Goal: Task Accomplishment & Management: Use online tool/utility

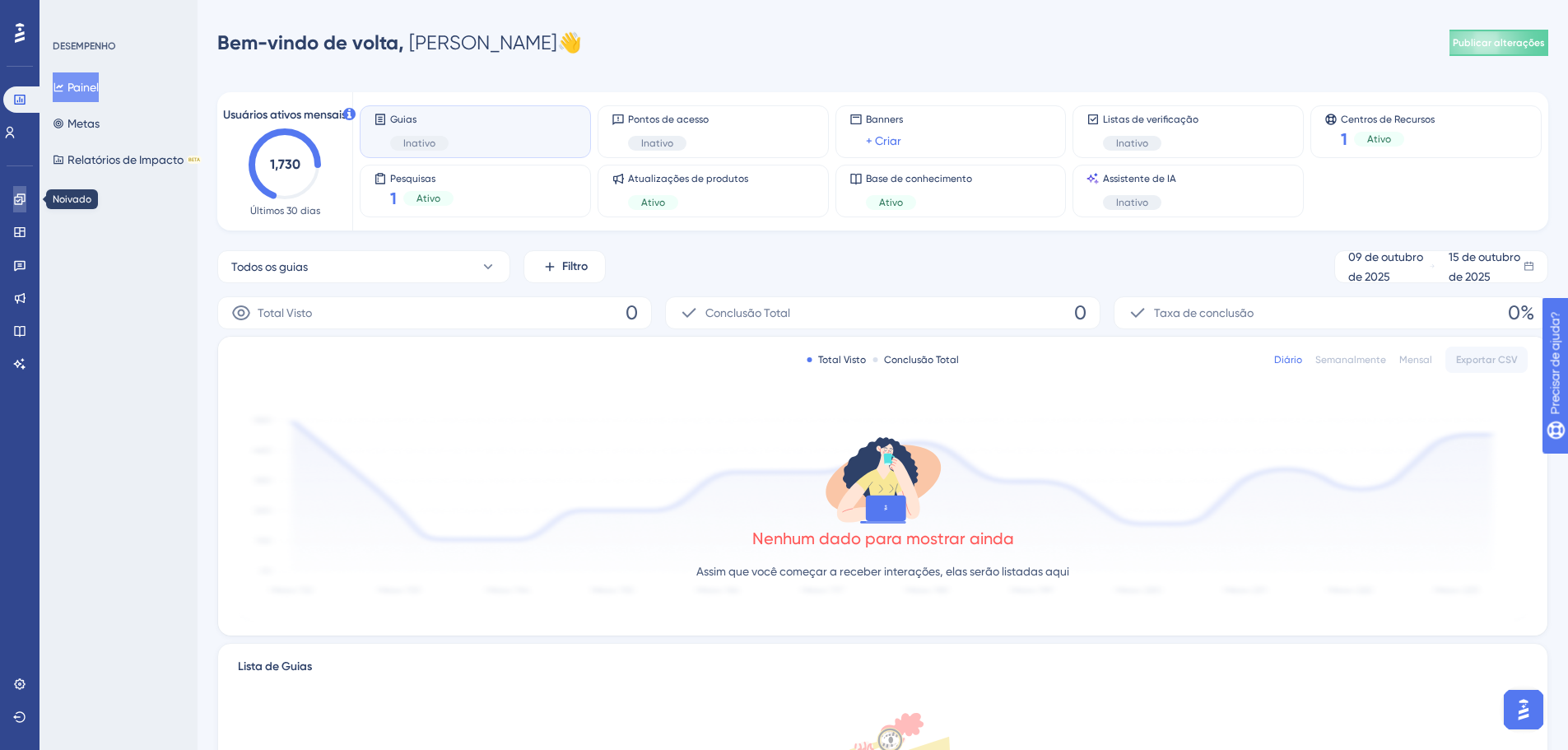
click at [18, 211] on link at bounding box center [19, 199] width 13 height 26
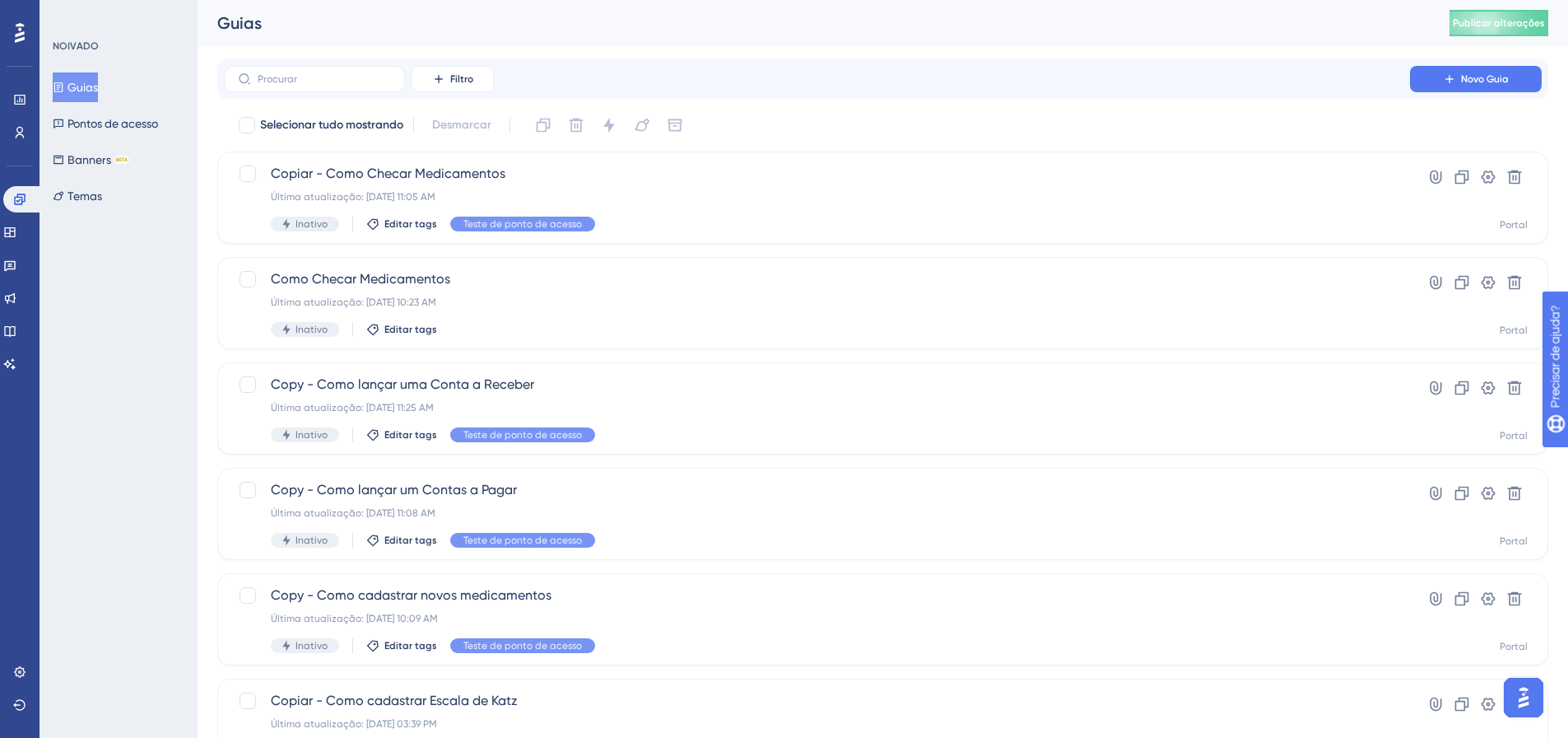
click at [504, 59] on div "Filtro Novo Guia" at bounding box center [883, 79] width 1331 height 39
click at [347, 57] on div "Desempenho Usuários Noivado Widgets Opinião Atualizações de produtos Base de co…" at bounding box center [883, 626] width 1370 height 1252
click at [62, 150] on button "Banners BETA" at bounding box center [91, 160] width 77 height 30
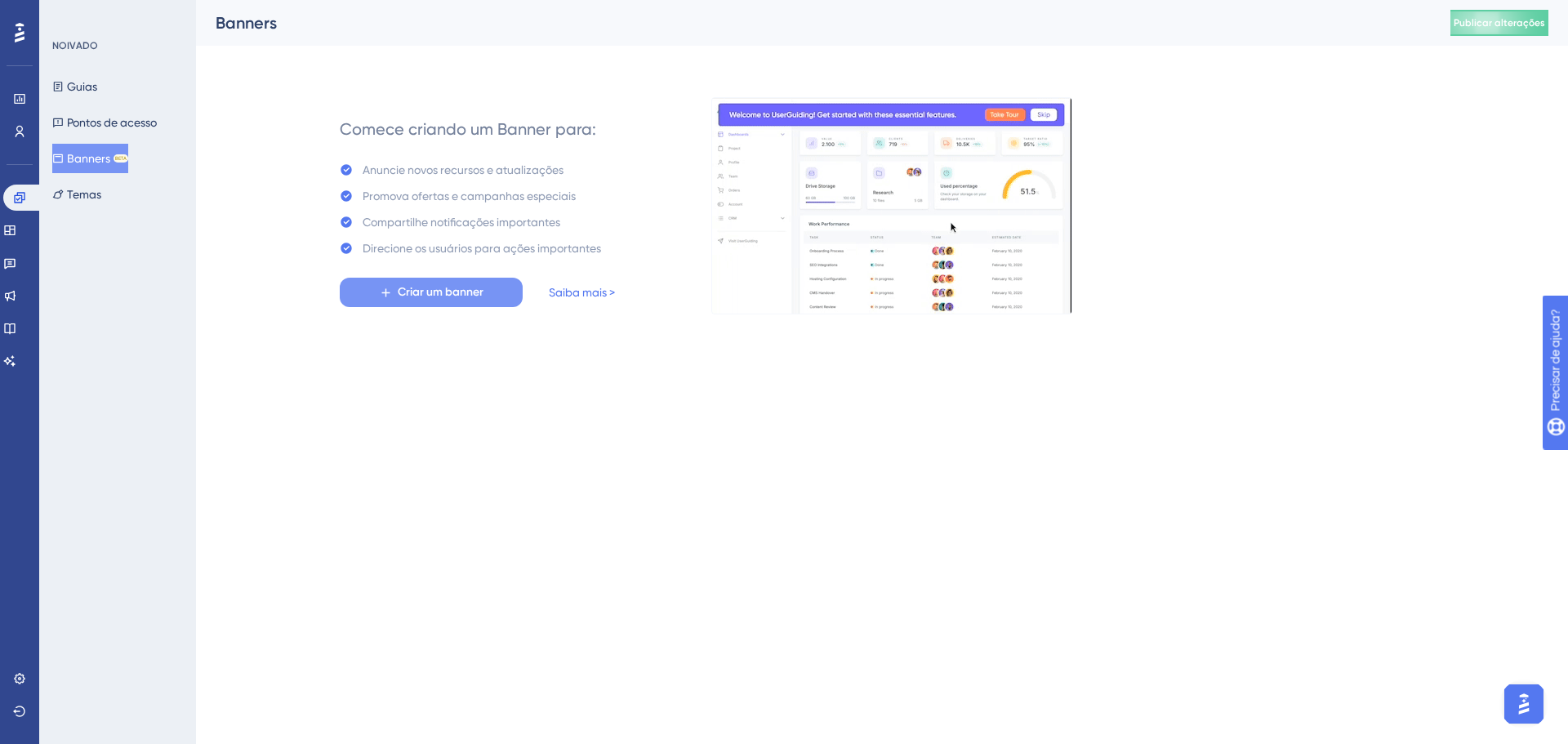
click at [500, 296] on button "Criar um banner" at bounding box center [431, 292] width 183 height 29
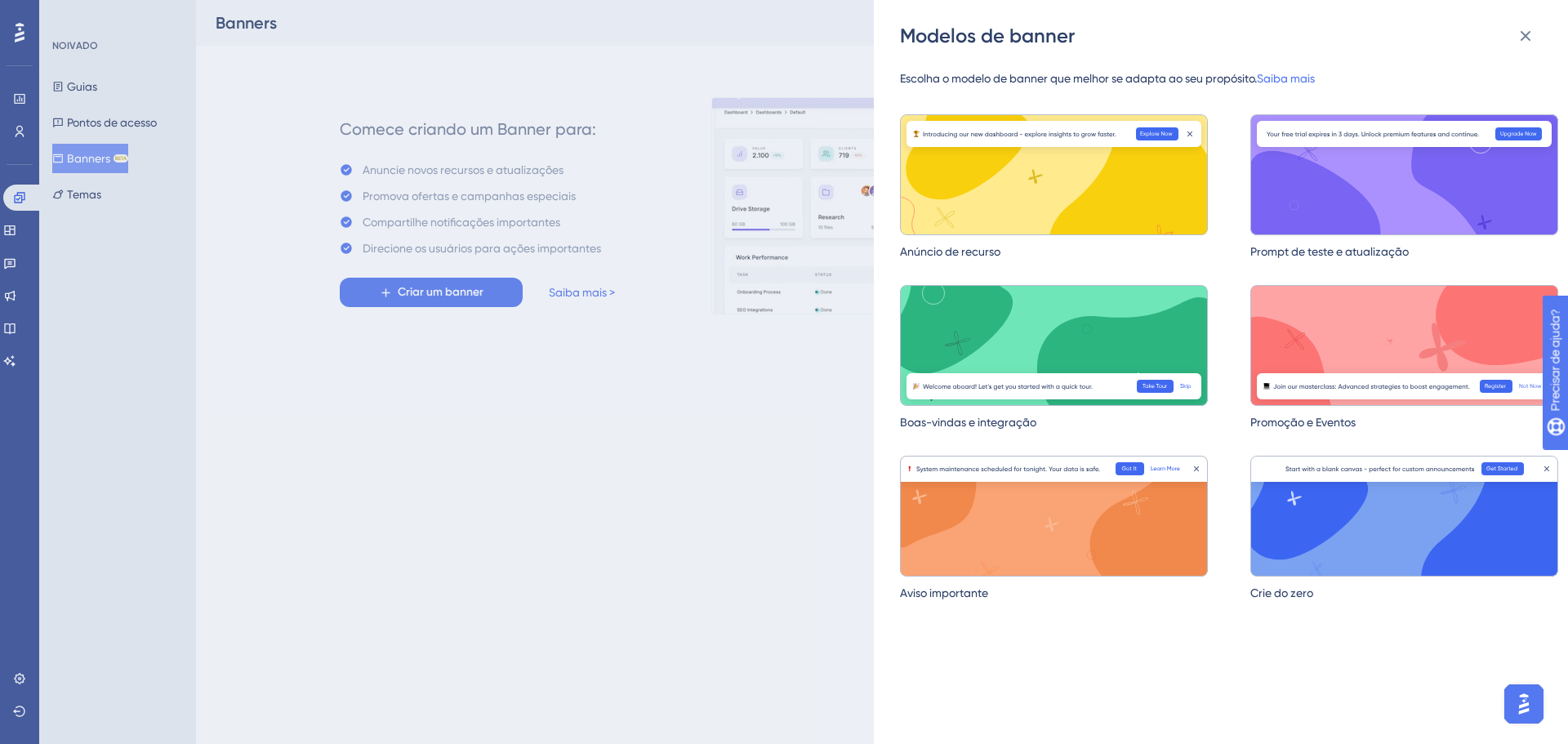
click at [1305, 206] on img at bounding box center [1404, 174] width 308 height 121
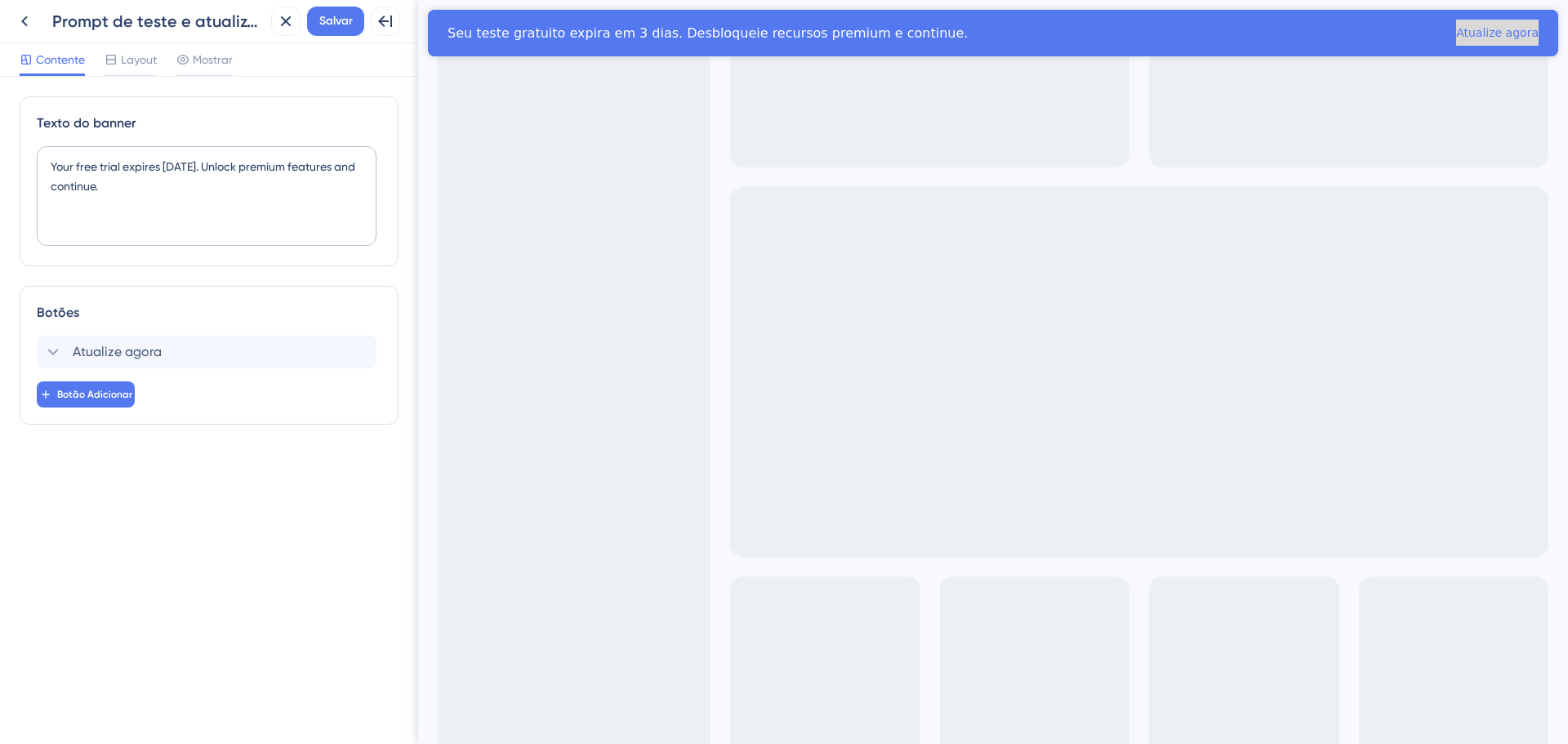
click at [1456, 36] on font "Atualize agora" at bounding box center [1497, 32] width 82 height 13
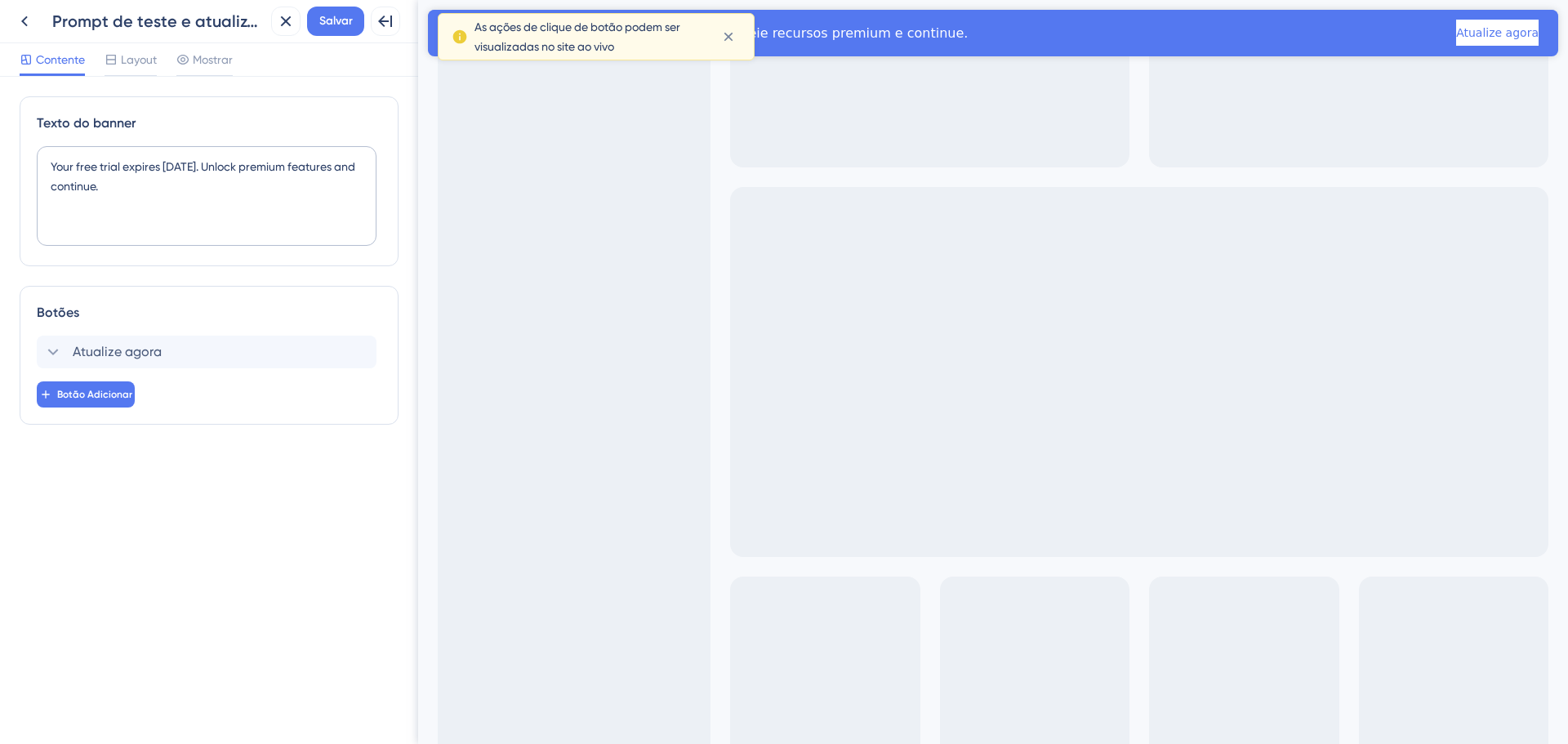
click at [652, 49] on span "As ações de clique de botão podem ser visualizadas no site ao vivo" at bounding box center [591, 36] width 234 height 39
click at [150, 321] on div "Botões" at bounding box center [208, 312] width 344 height 20
click at [152, 339] on div "Atualize agora Excluir" at bounding box center [206, 352] width 340 height 33
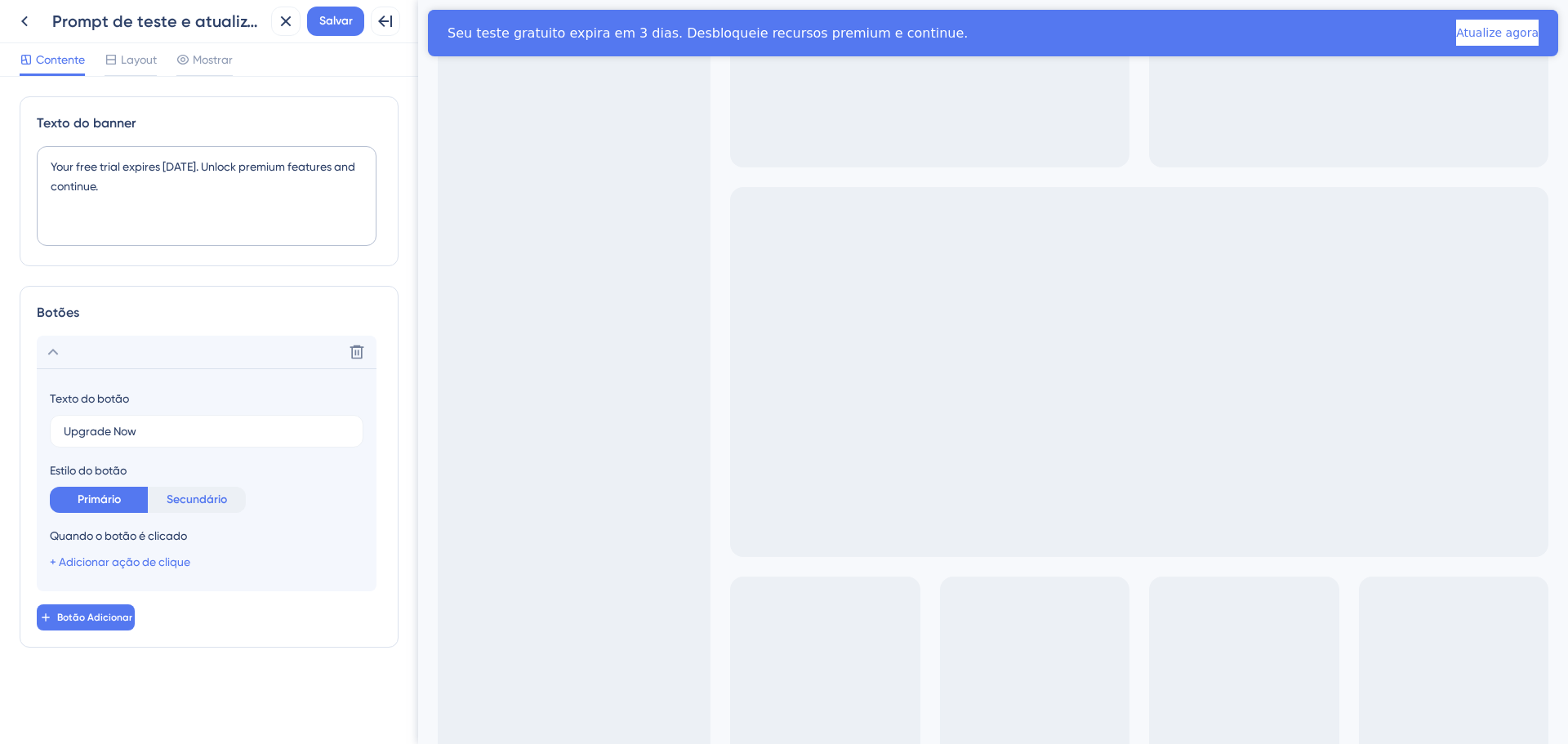
click at [175, 495] on font "Secundário" at bounding box center [197, 499] width 61 height 14
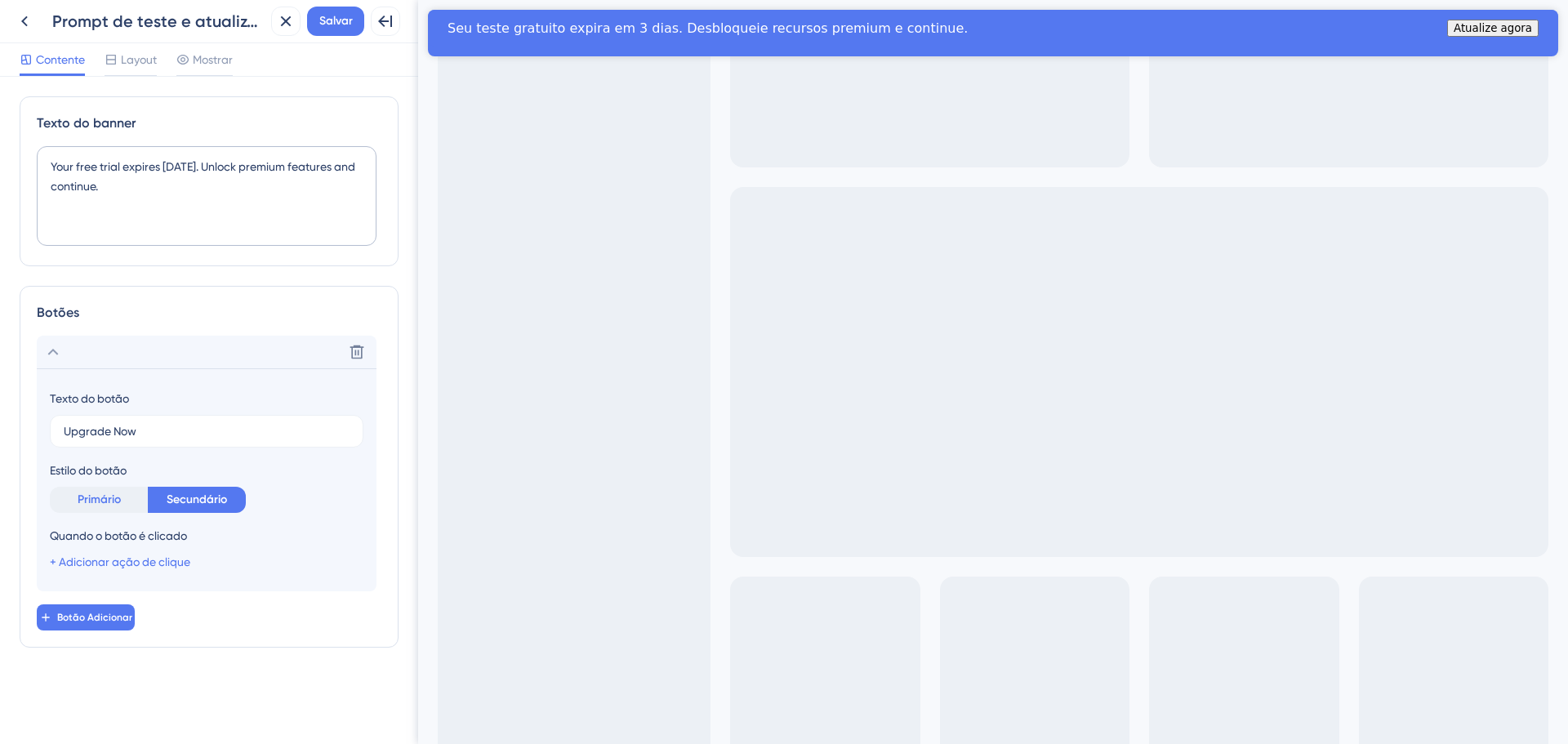
click at [127, 497] on button "Primário" at bounding box center [98, 499] width 98 height 26
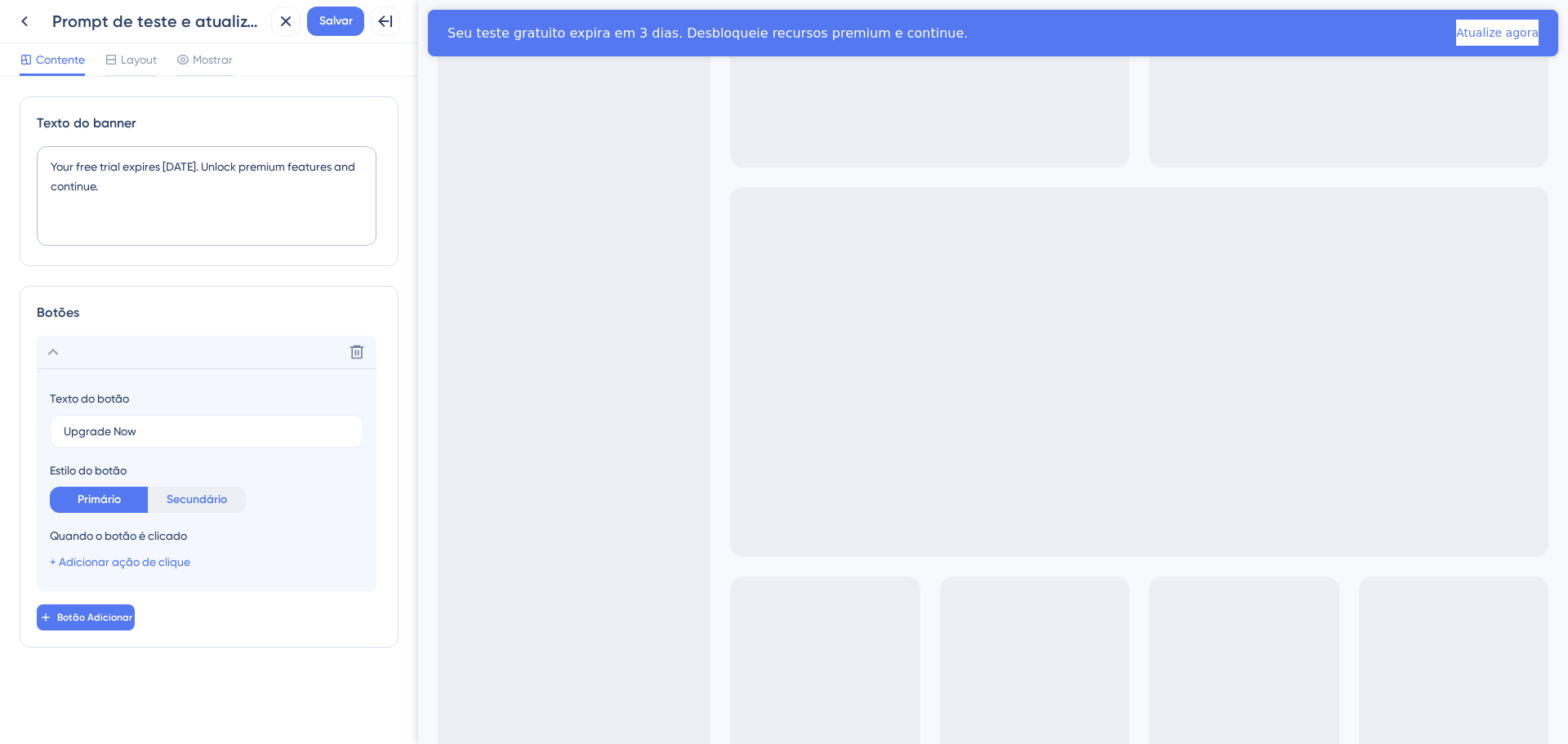
click at [154, 495] on button "Secundário" at bounding box center [196, 499] width 98 height 26
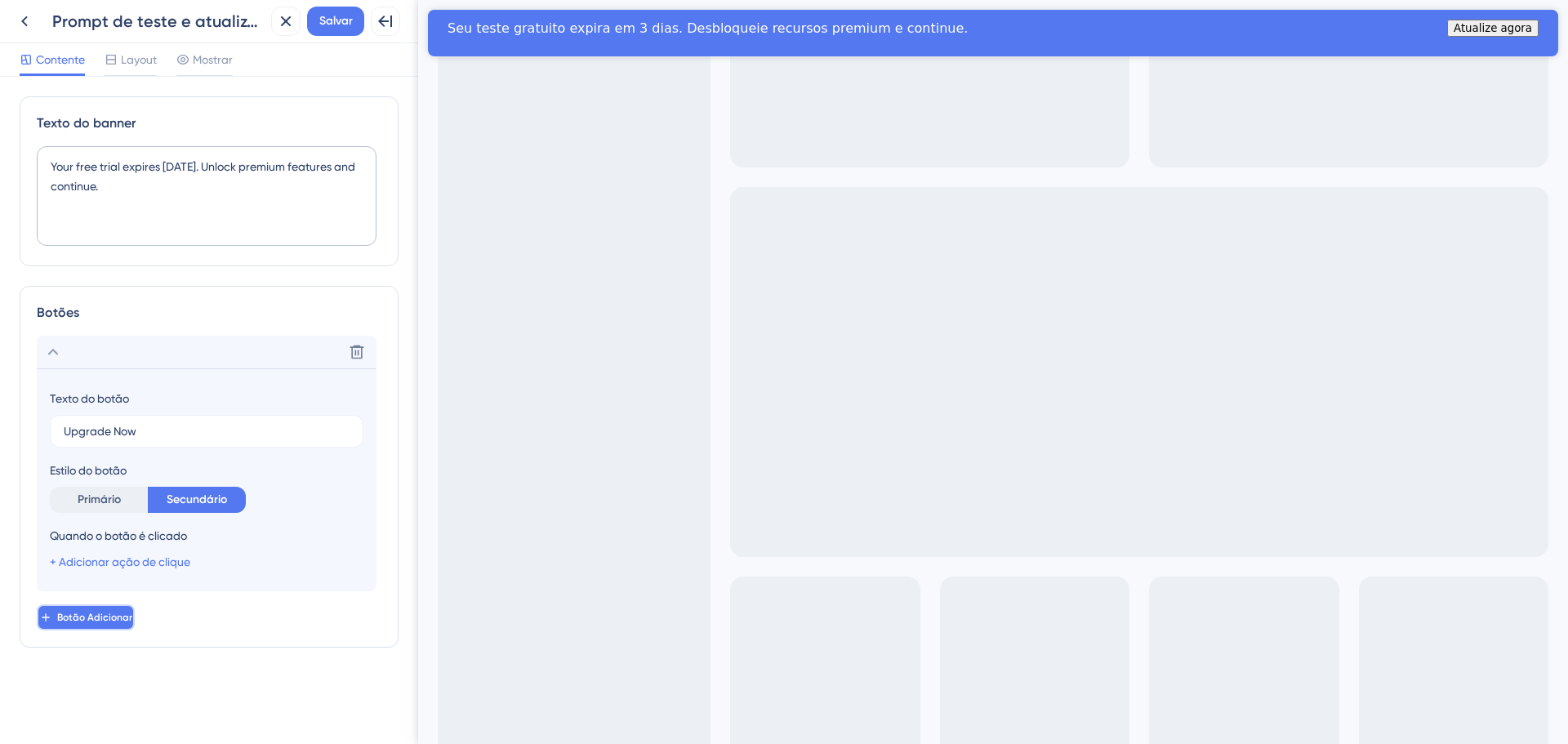
click at [121, 607] on button "Botão Adicionar" at bounding box center [85, 617] width 98 height 26
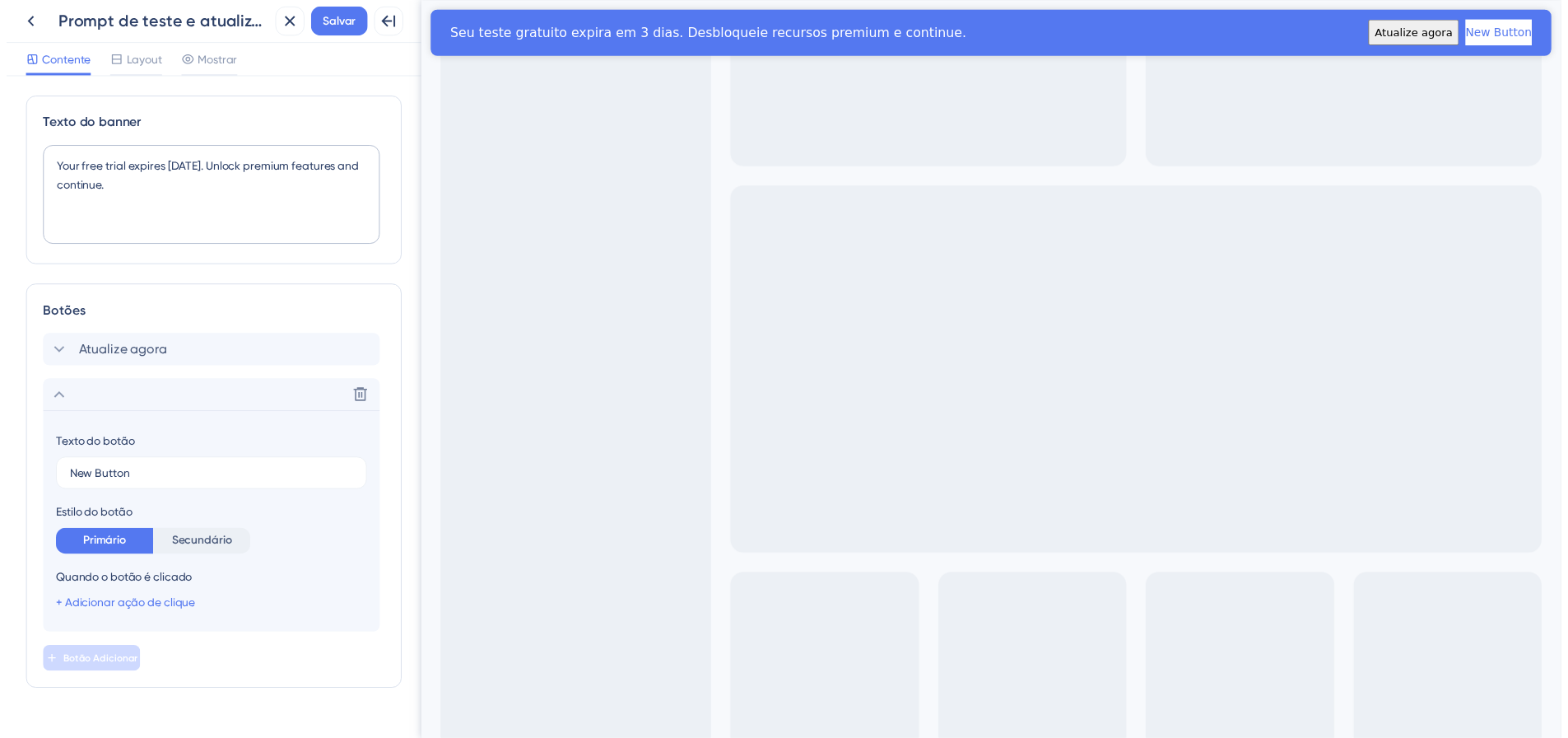
scroll to position [35, 0]
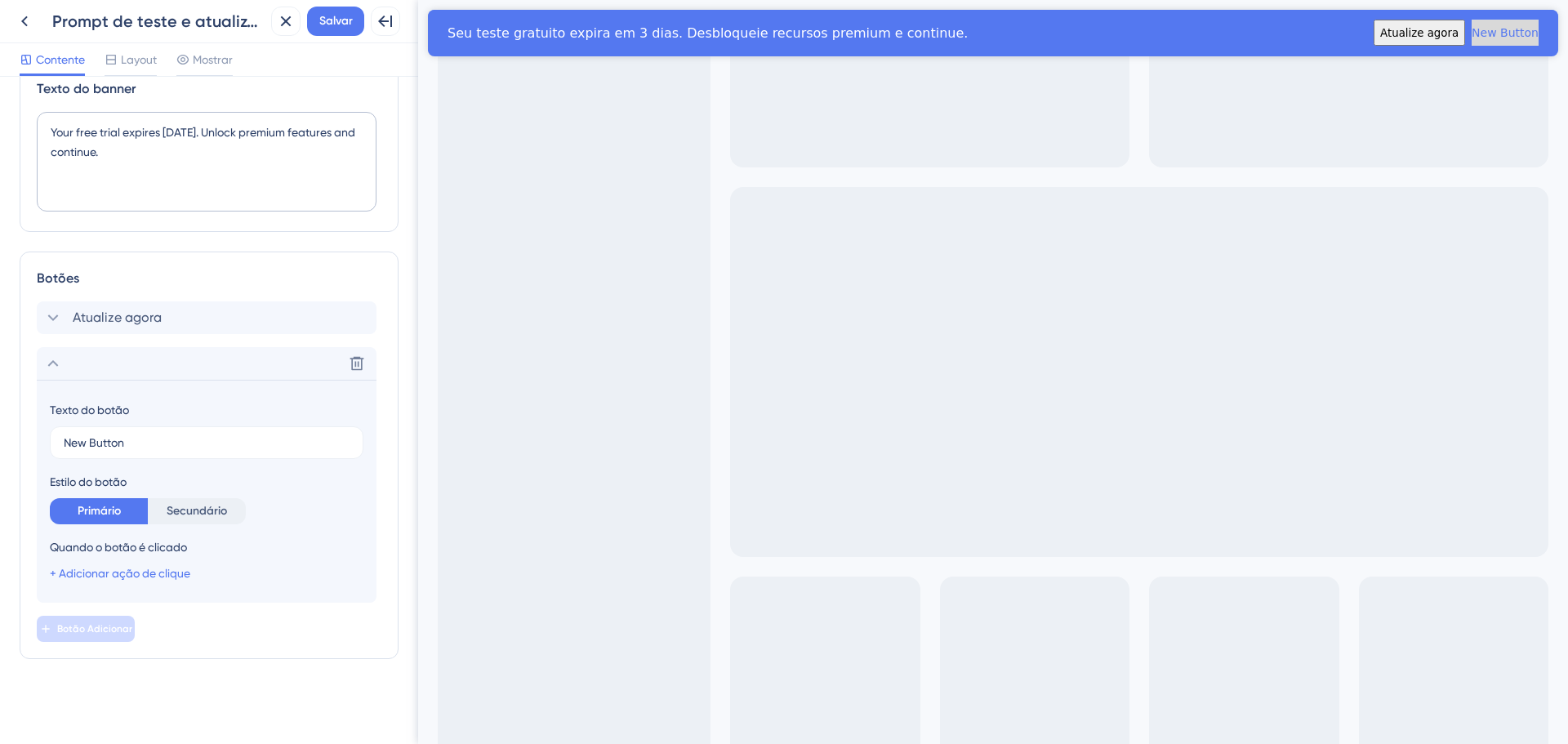
click at [1491, 36] on button "New Button" at bounding box center [1505, 33] width 67 height 26
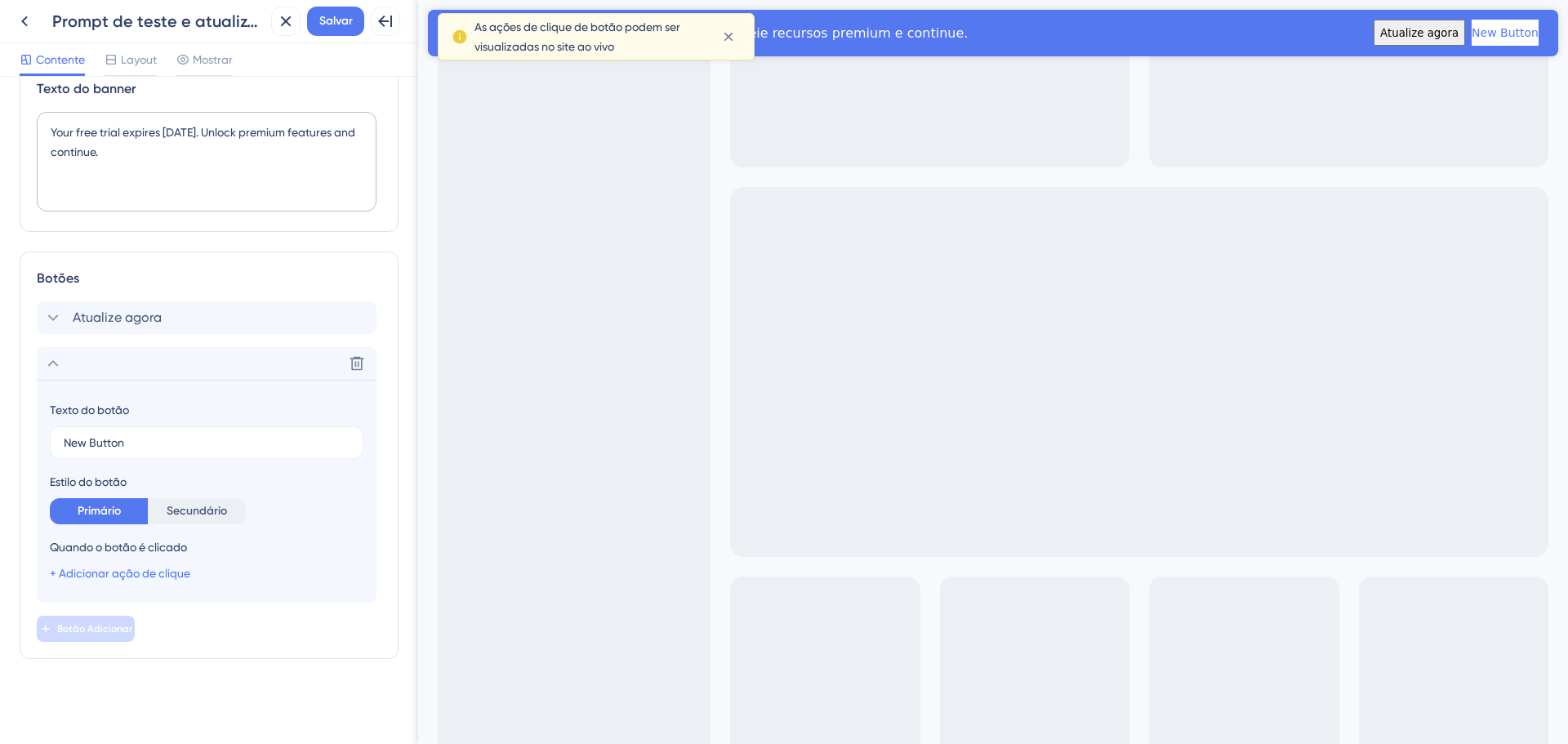
click at [1384, 29] on font "Atualize agora" at bounding box center [1420, 33] width 78 height 12
drag, startPoint x: 1279, startPoint y: 23, endPoint x: 1190, endPoint y: 149, distance: 154.3
click at [1190, 55] on html "Seu teste gratuito expira em 3 dias. Desbloqueie recursos premium e continue. A…" at bounding box center [994, 32] width 1131 height 46
drag, startPoint x: 825, startPoint y: 202, endPoint x: 670, endPoint y: 152, distance: 162.9
click at [821, 200] on div "Sair da tela cheia" at bounding box center [993, 409] width 1150 height 819
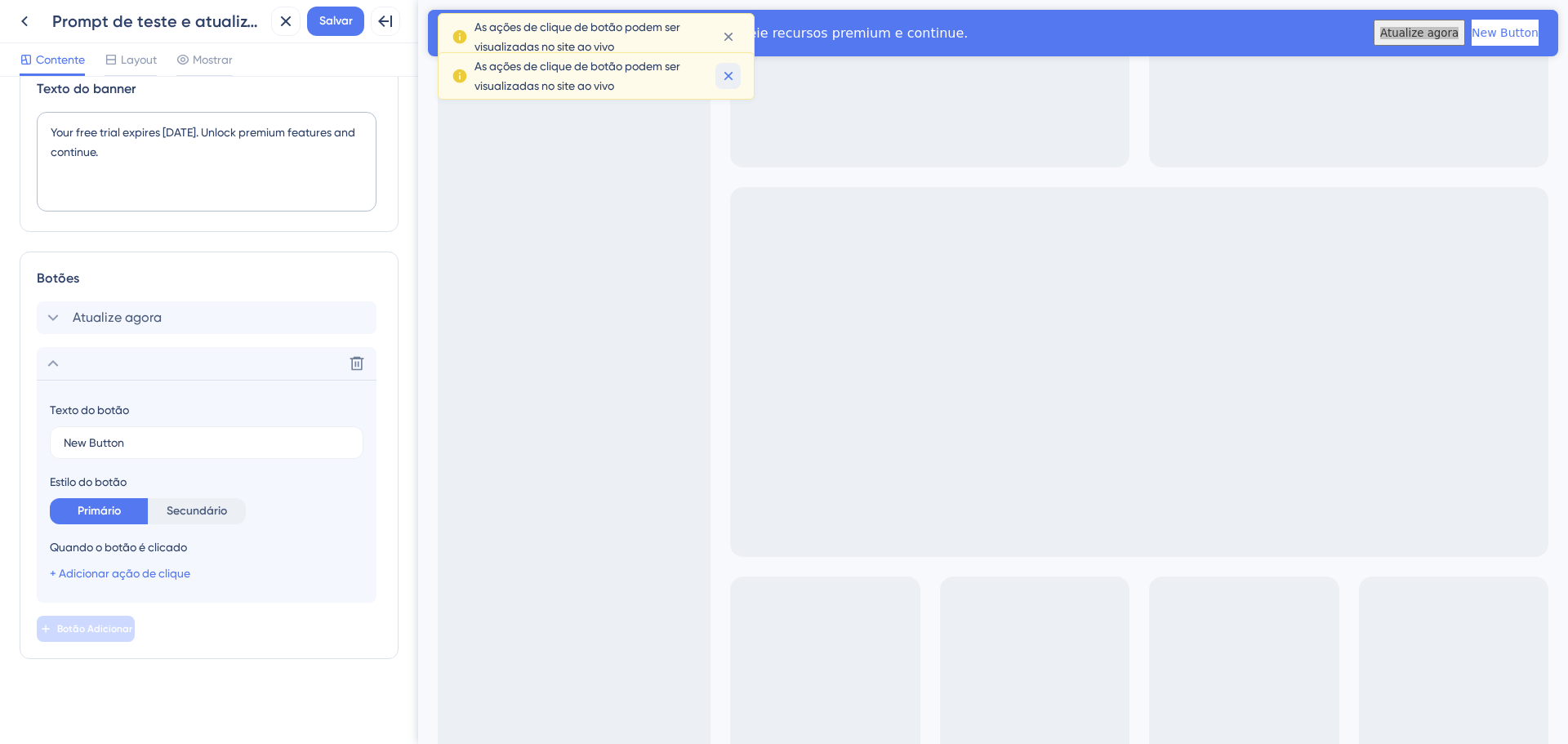
click at [728, 80] on icon at bounding box center [728, 75] width 16 height 16
click at [730, 29] on icon at bounding box center [728, 36] width 16 height 16
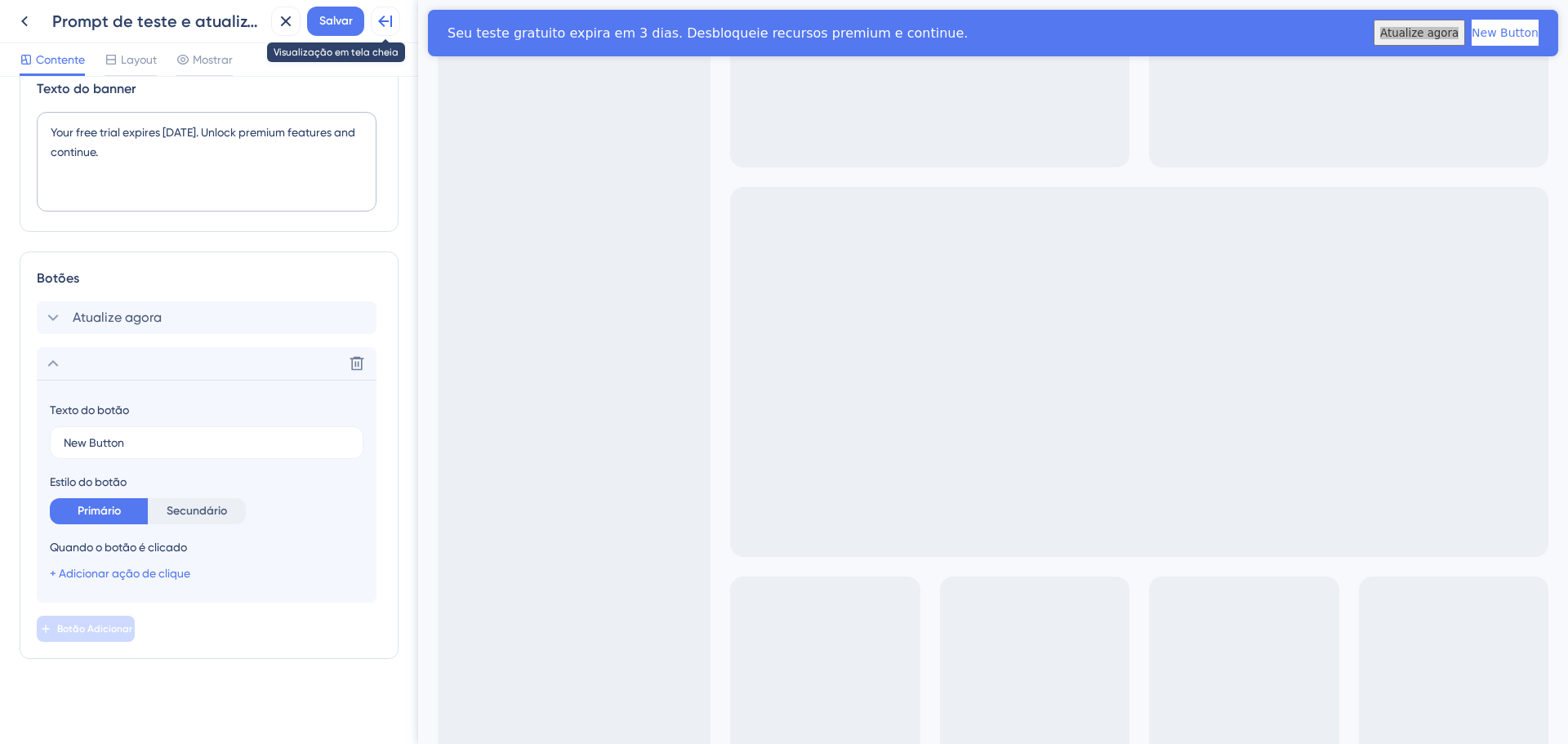
click at [389, 21] on icon at bounding box center [385, 21] width 20 height 20
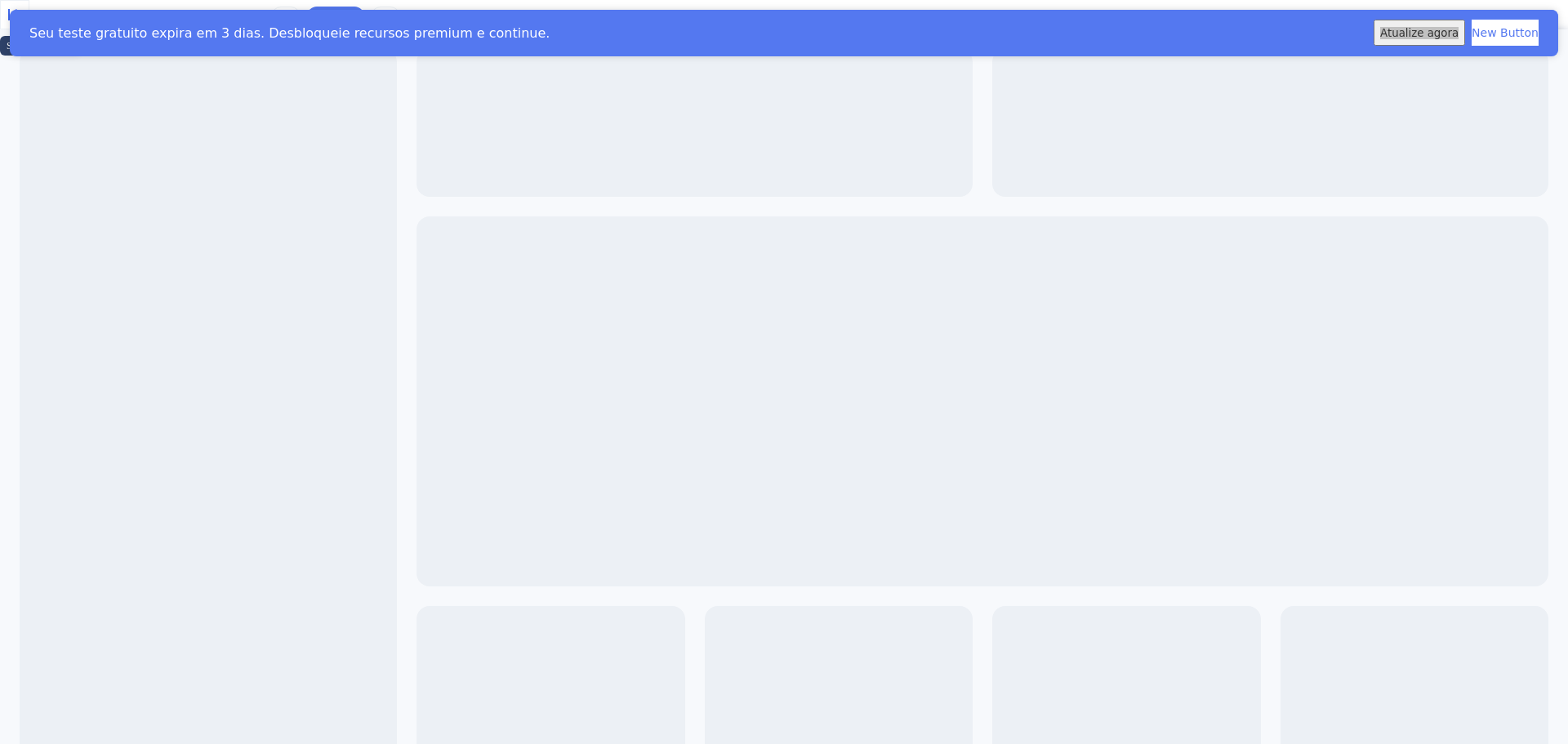
click at [29, 16] on button at bounding box center [15, 15] width 29 height 29
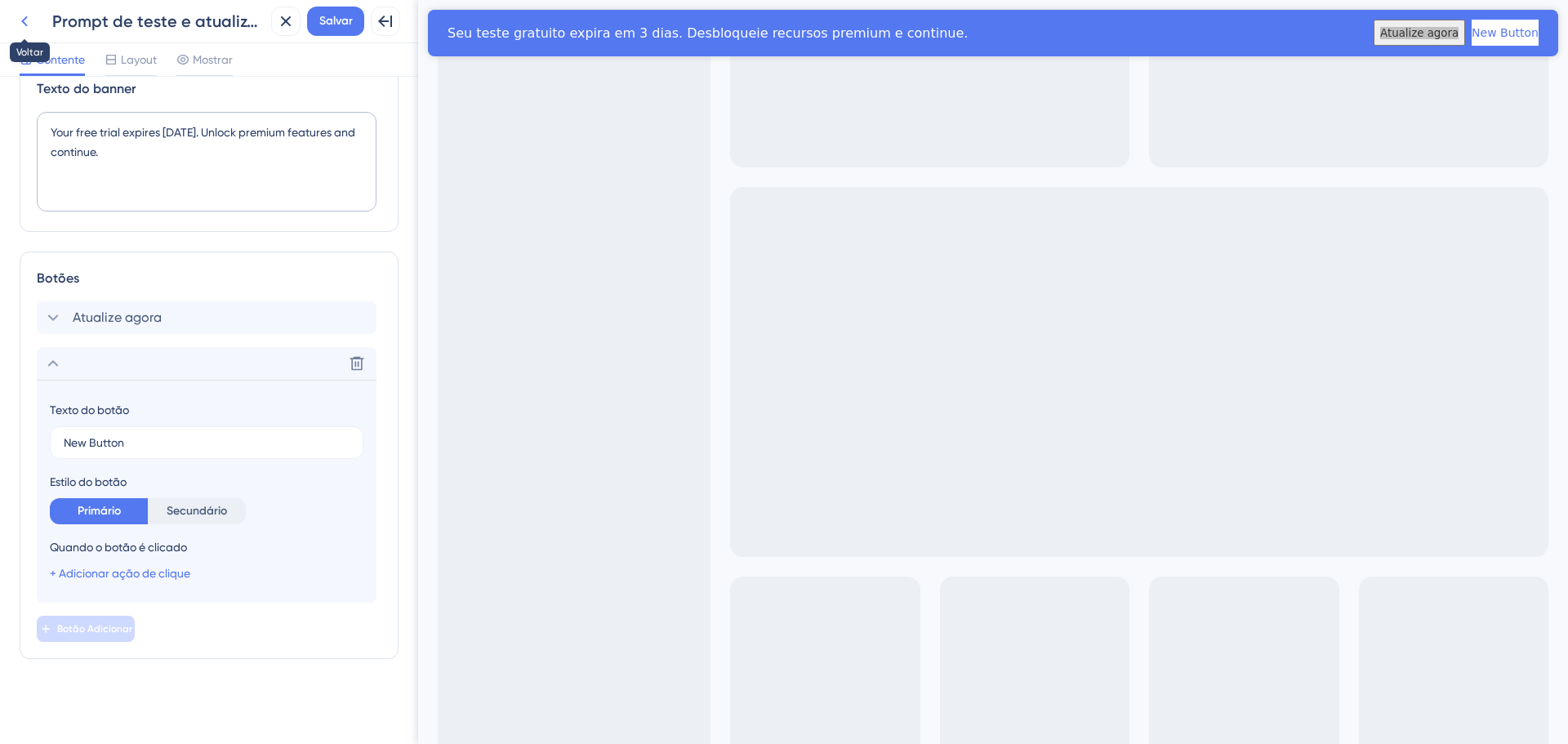
click at [29, 23] on icon at bounding box center [24, 21] width 20 height 20
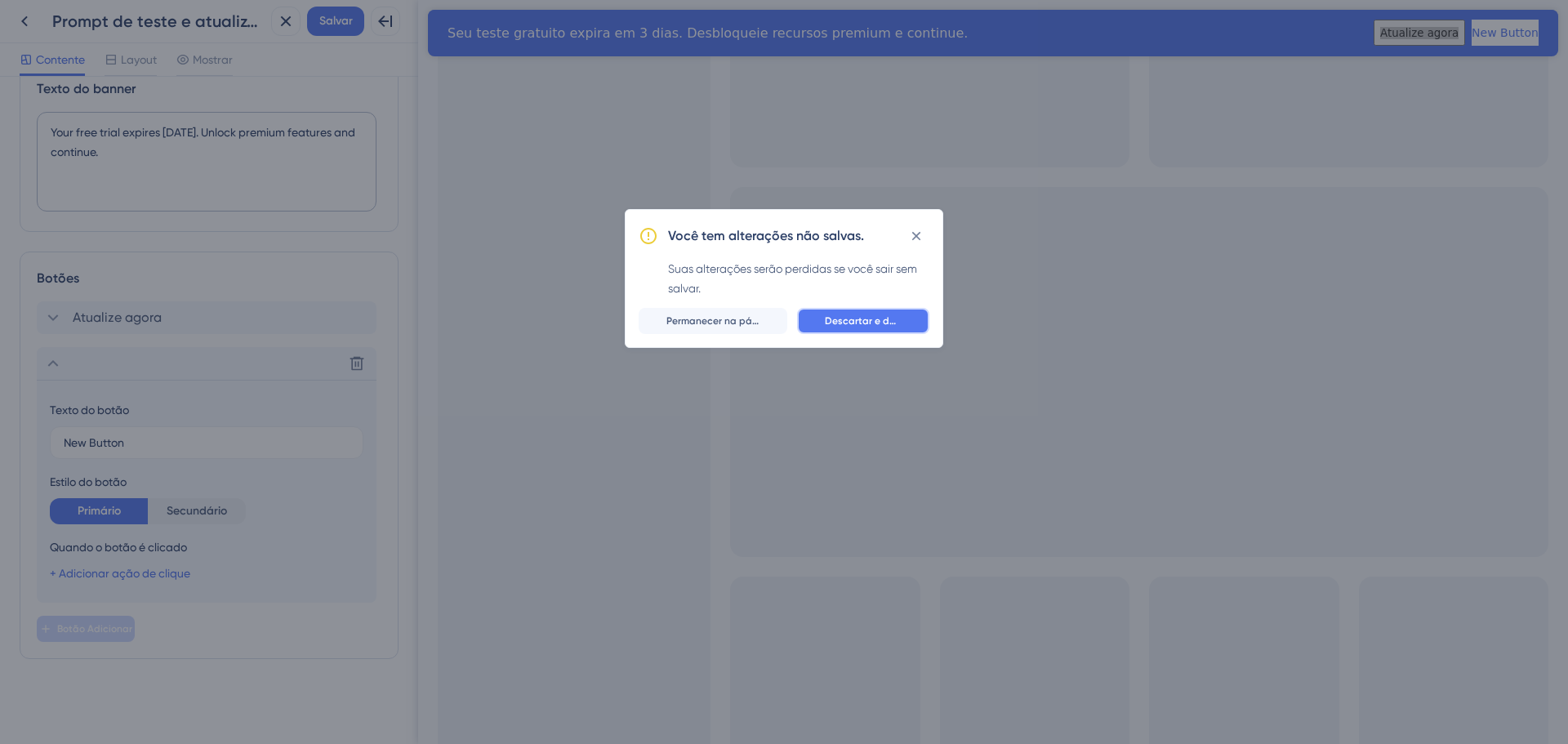
click at [835, 324] on font "Descartar e deixar" at bounding box center [868, 321] width 88 height 11
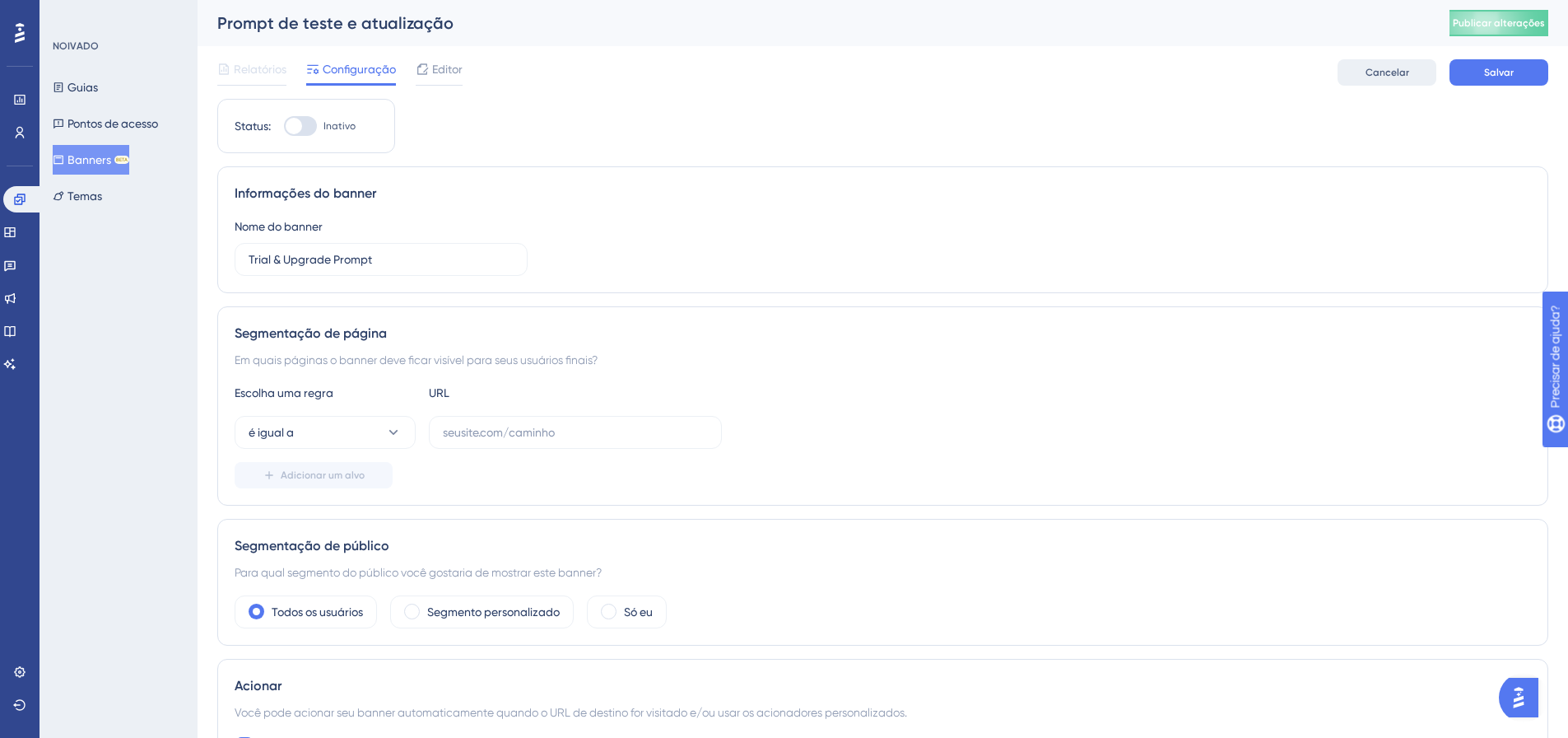
click at [1356, 61] on button "Cancelar" at bounding box center [1387, 73] width 99 height 26
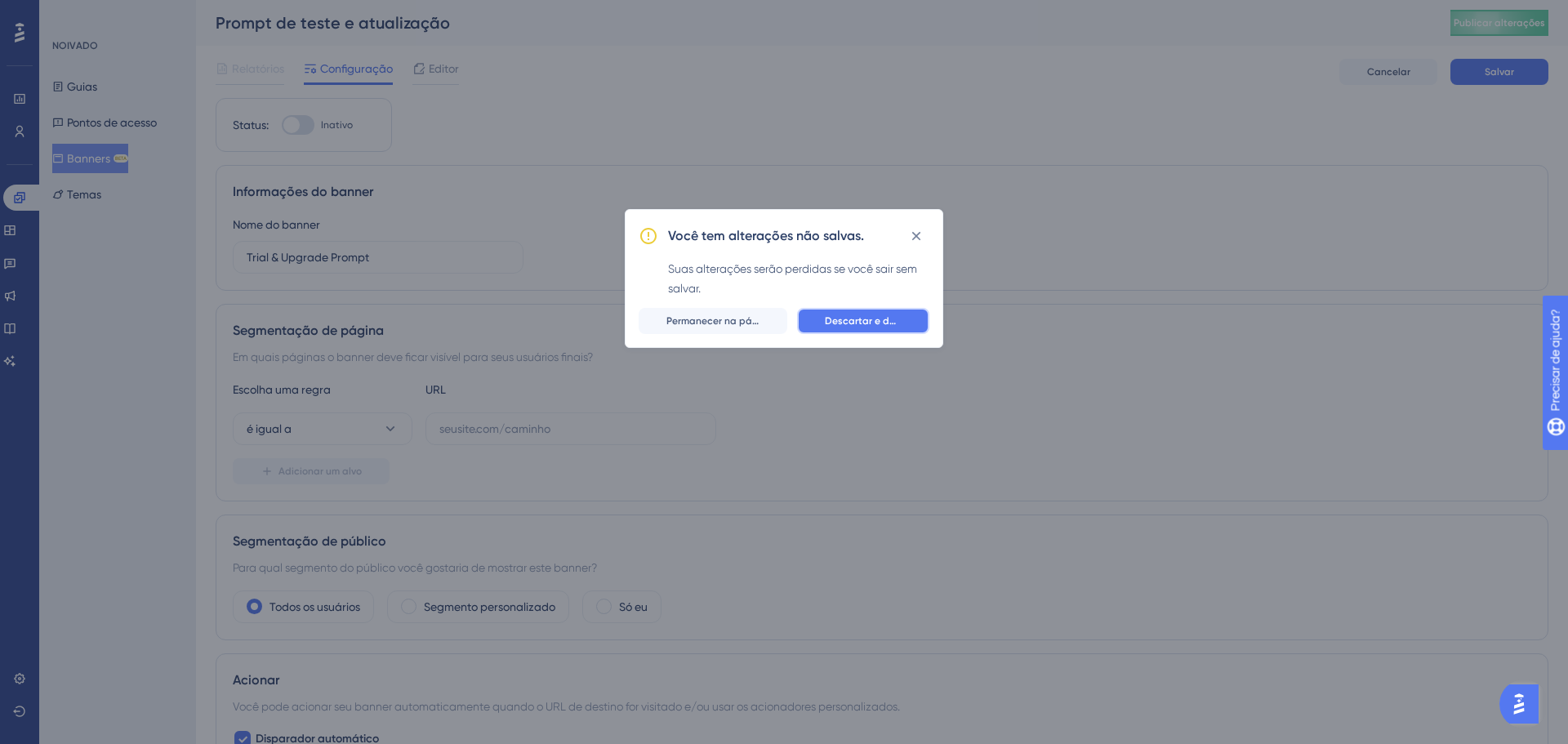
click at [818, 330] on button "Descartar e deixar" at bounding box center [863, 321] width 133 height 26
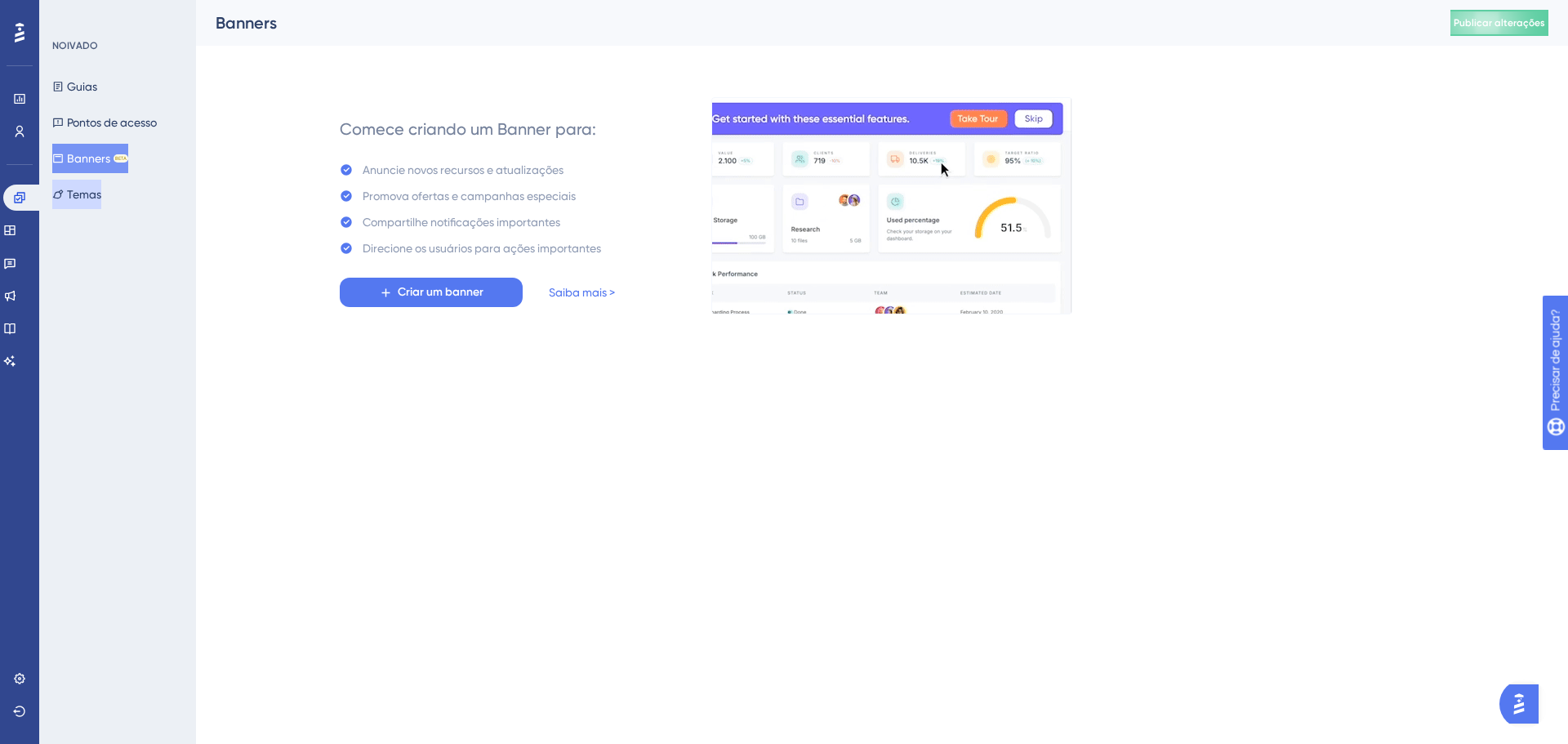
click at [121, 189] on div "Guias Pontos de acesso Banners BETA Temas" at bounding box center [118, 140] width 133 height 137
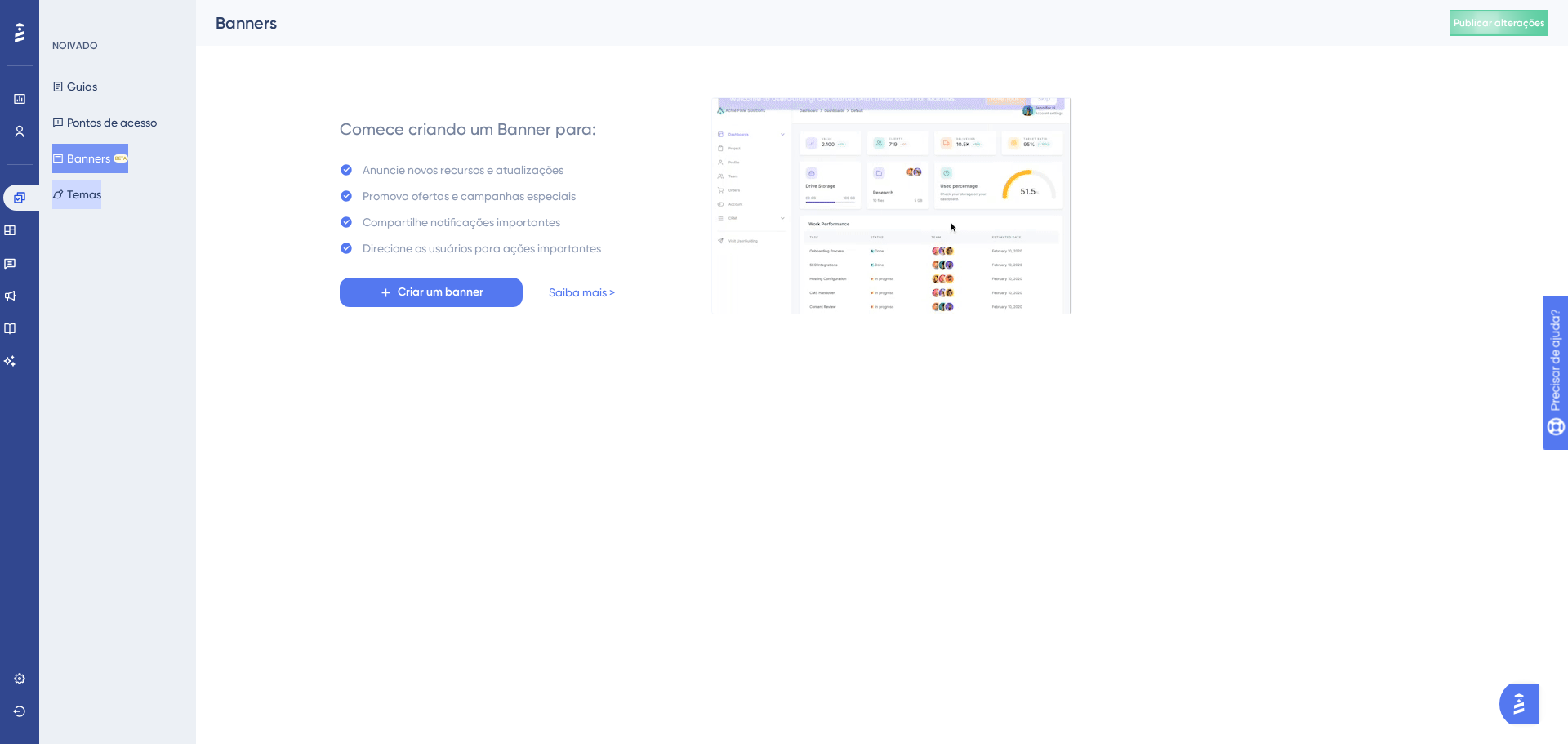
click at [101, 189] on button "Temas" at bounding box center [76, 194] width 49 height 29
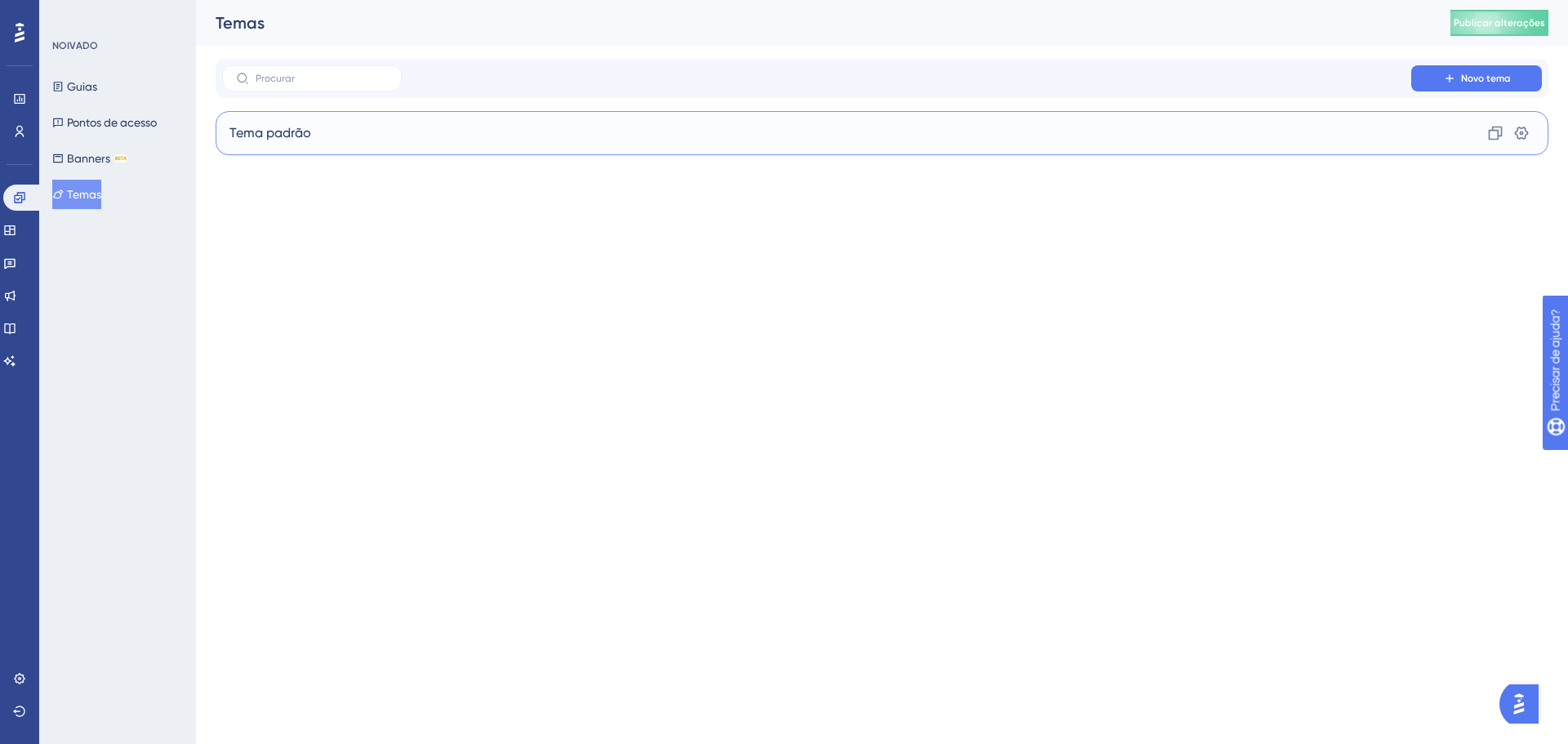
click at [379, 127] on div "Tema padrão Clone Configurações" at bounding box center [882, 133] width 1333 height 44
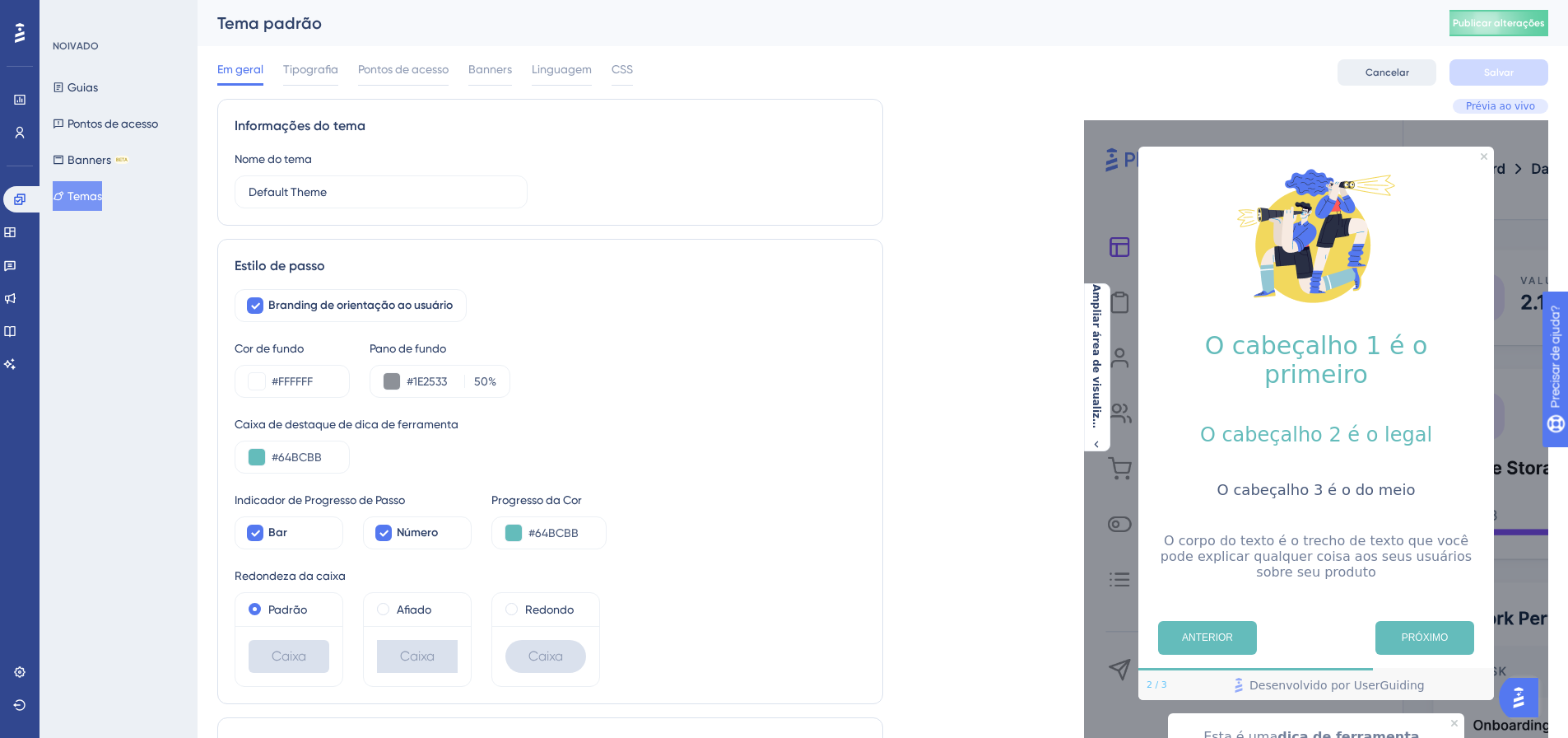
click at [1377, 76] on font "Cancelar" at bounding box center [1388, 72] width 44 height 11
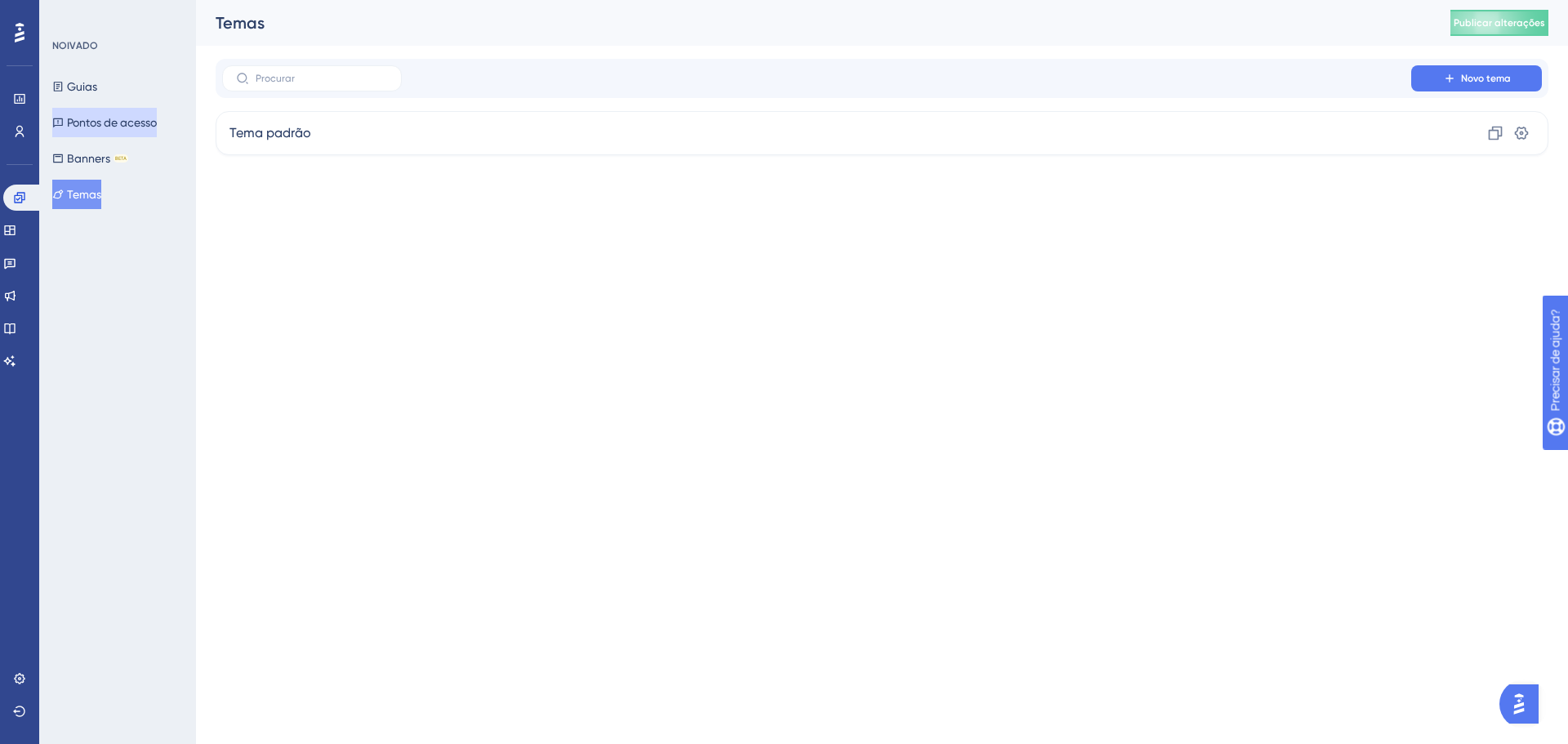
click at [157, 129] on font "Pontos de acesso" at bounding box center [112, 122] width 90 height 20
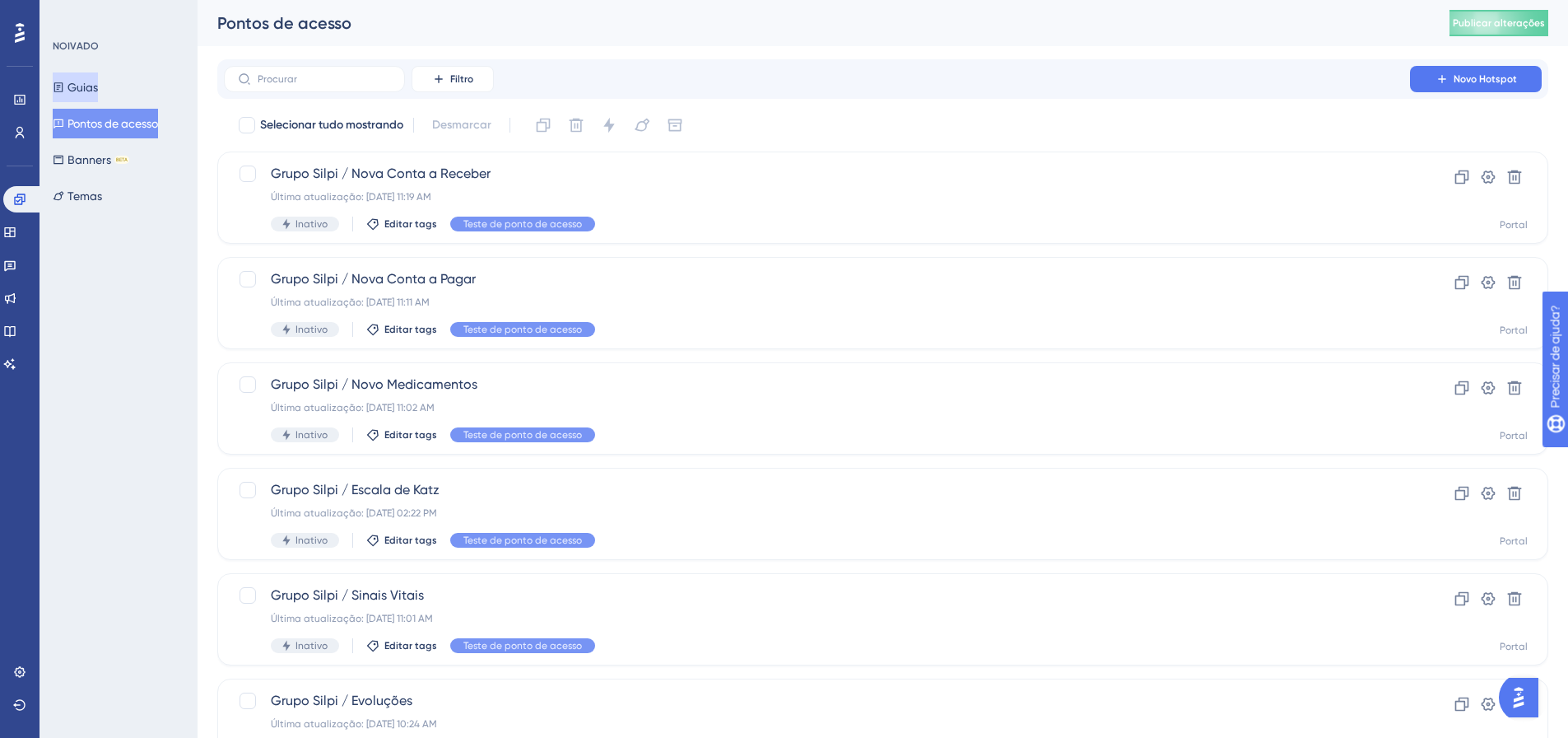
click at [83, 89] on font "Guias" at bounding box center [82, 87] width 31 height 13
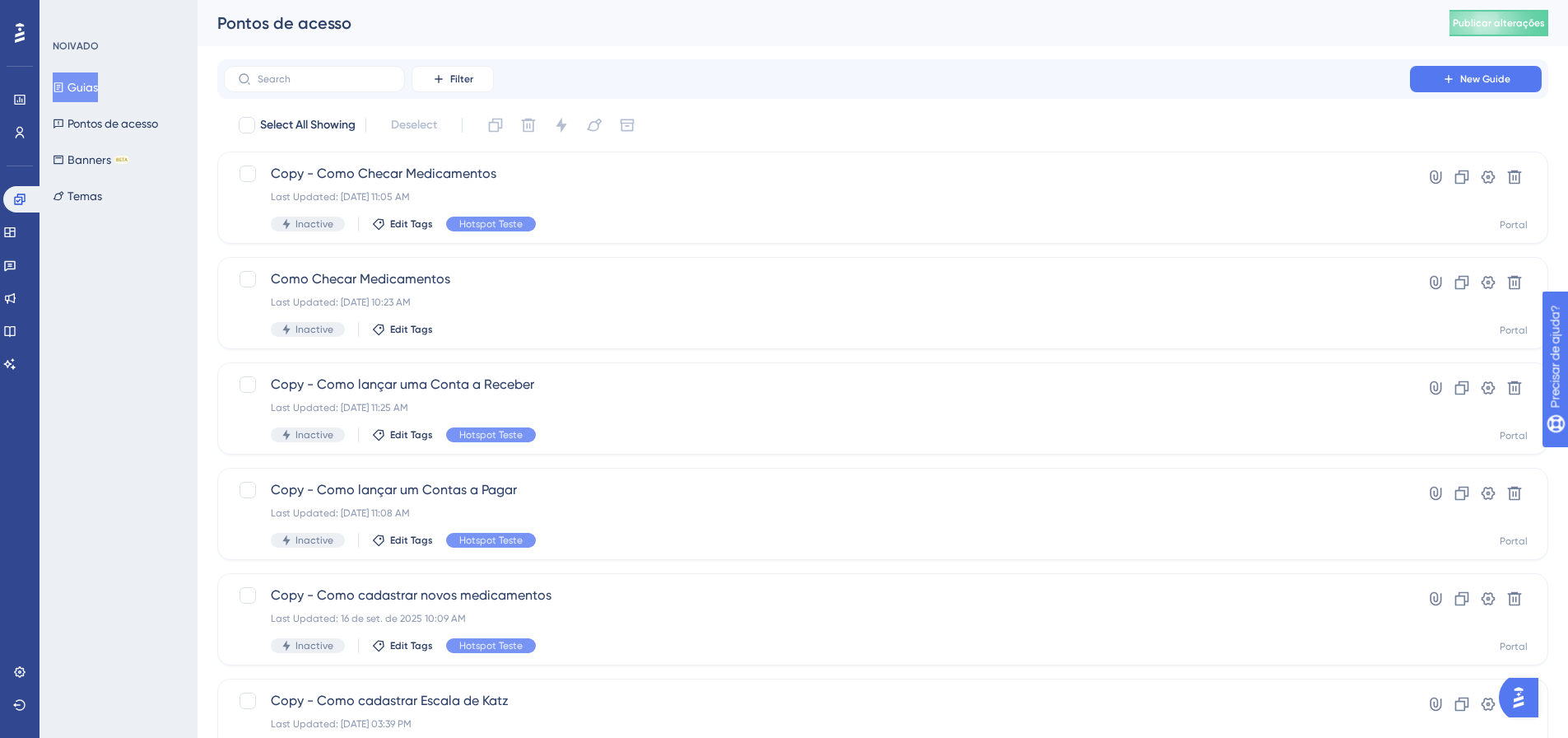
click at [86, 84] on font "Guias" at bounding box center [82, 87] width 31 height 13
